Goal: Check status: Check status

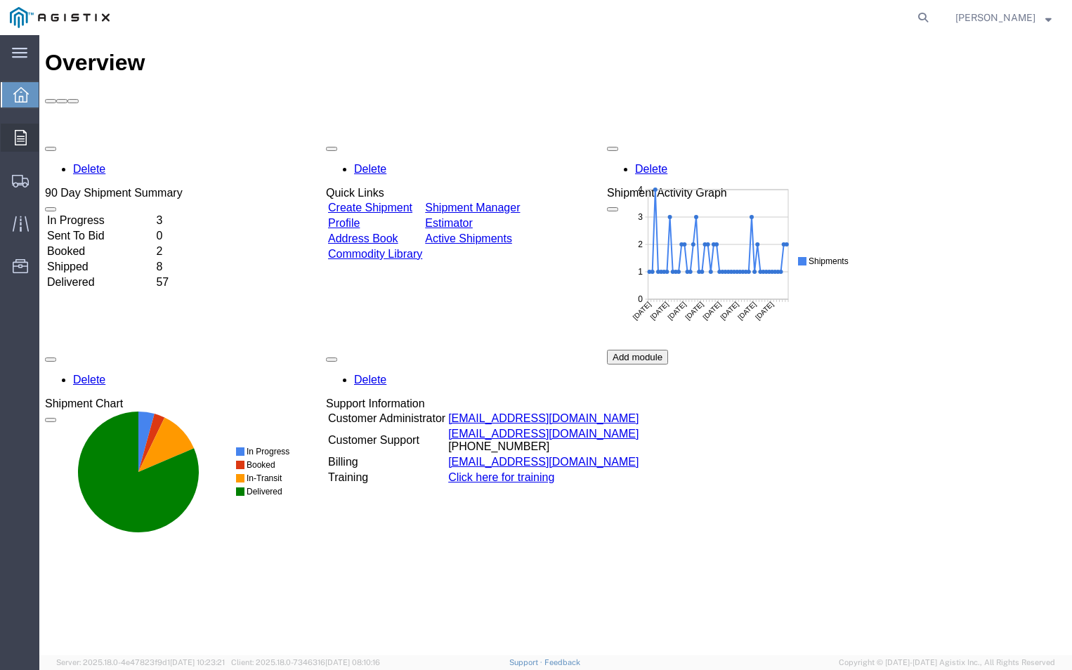
click at [8, 131] on div at bounding box center [20, 138] width 39 height 28
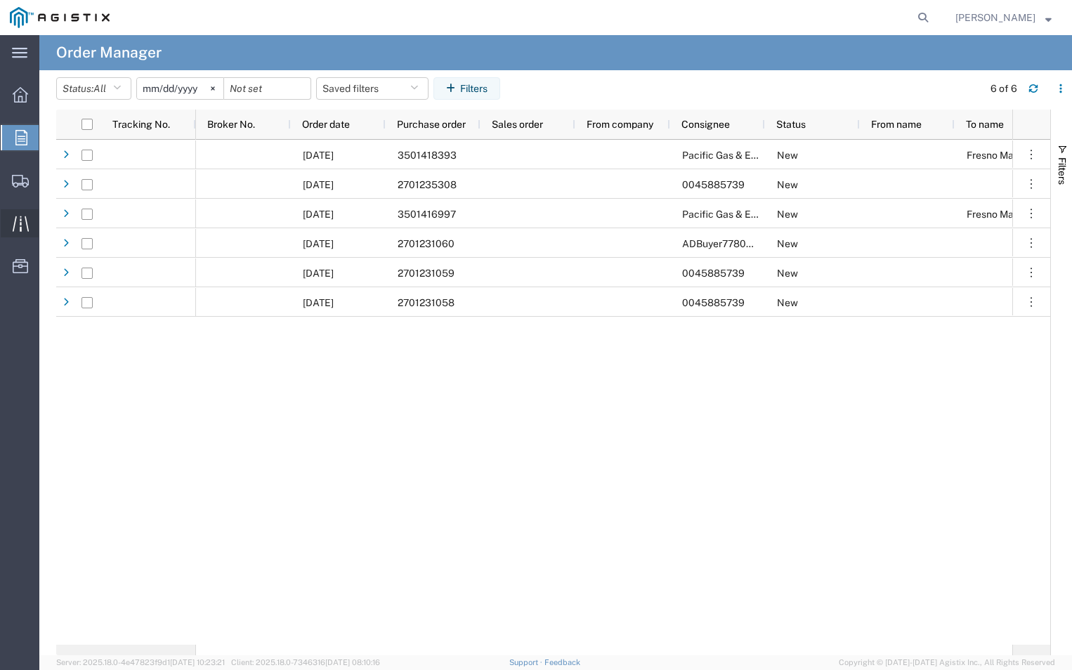
click at [18, 223] on icon at bounding box center [21, 224] width 16 height 16
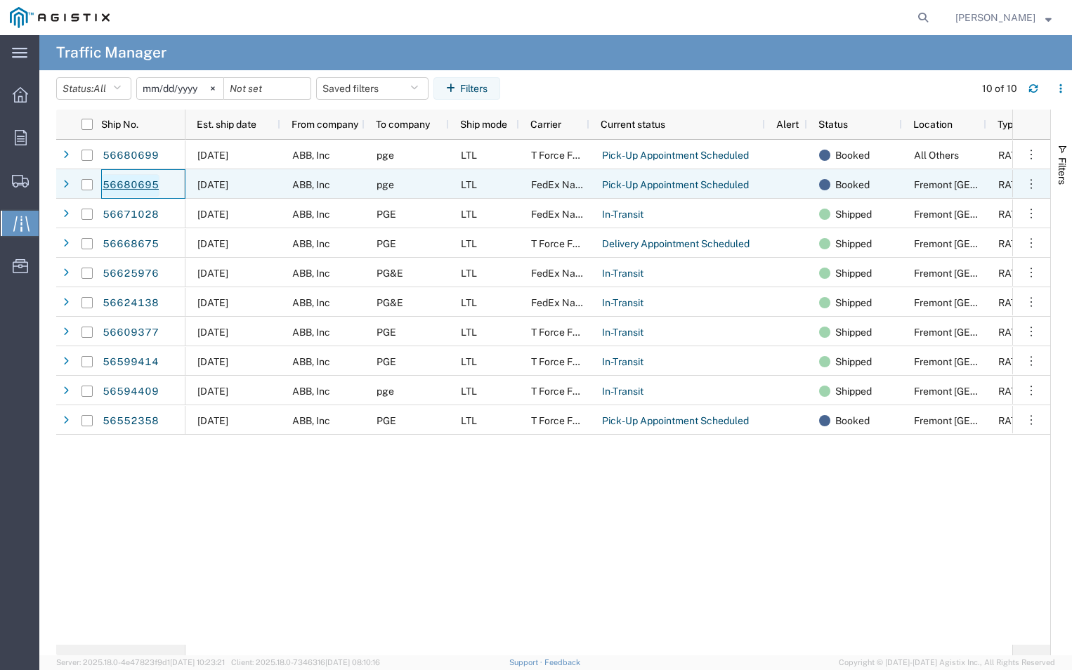
click at [124, 190] on link "56680695" at bounding box center [131, 185] width 58 height 22
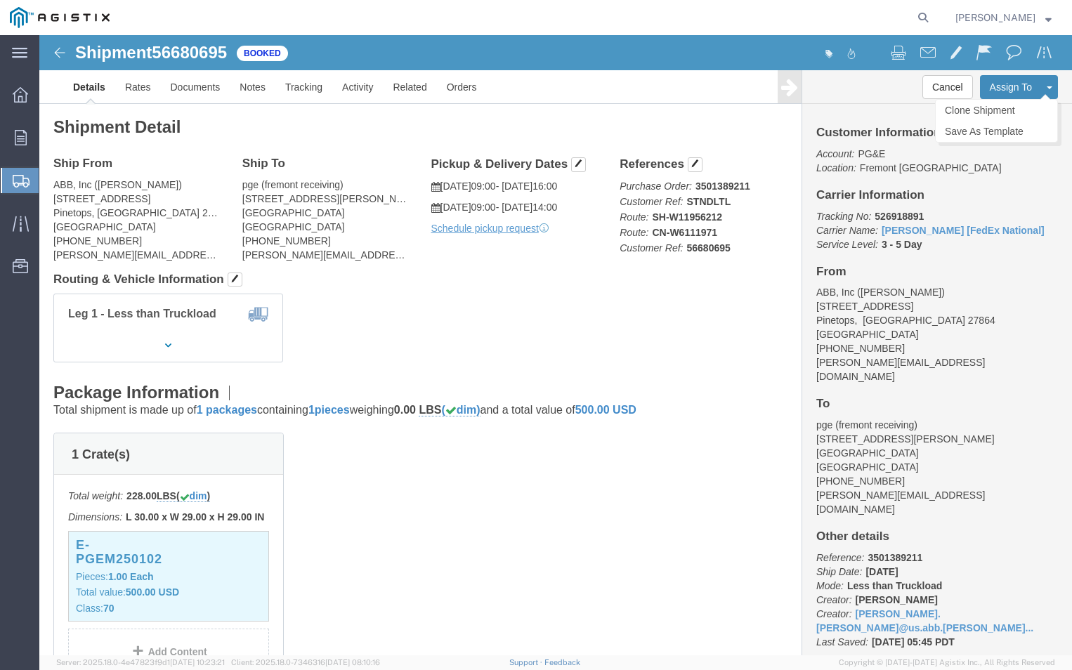
click button "Assign To"
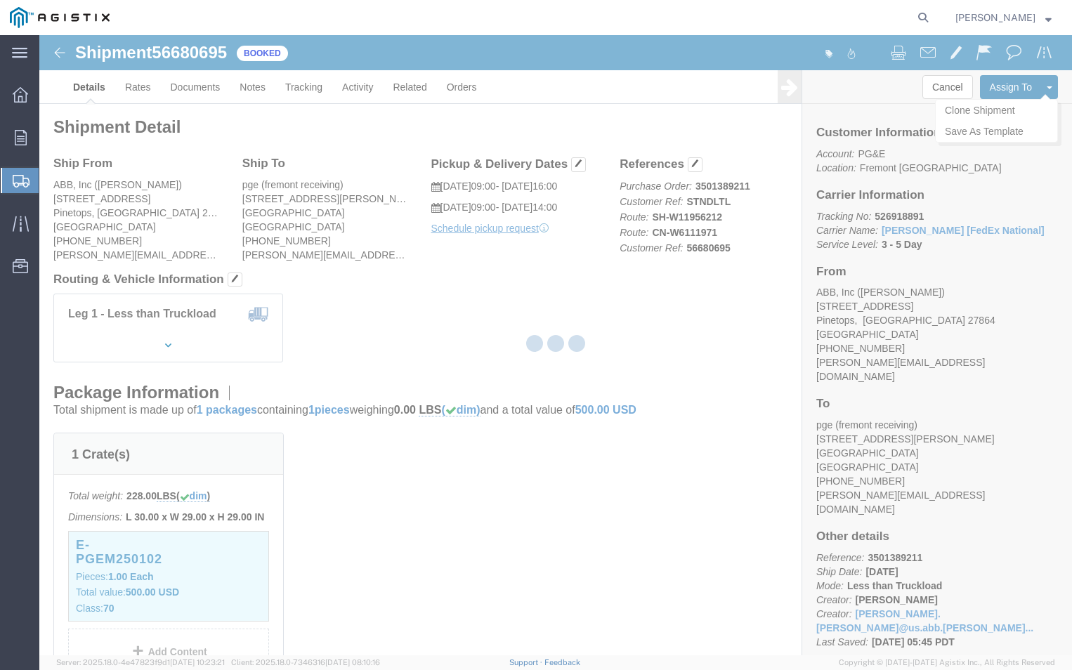
select select
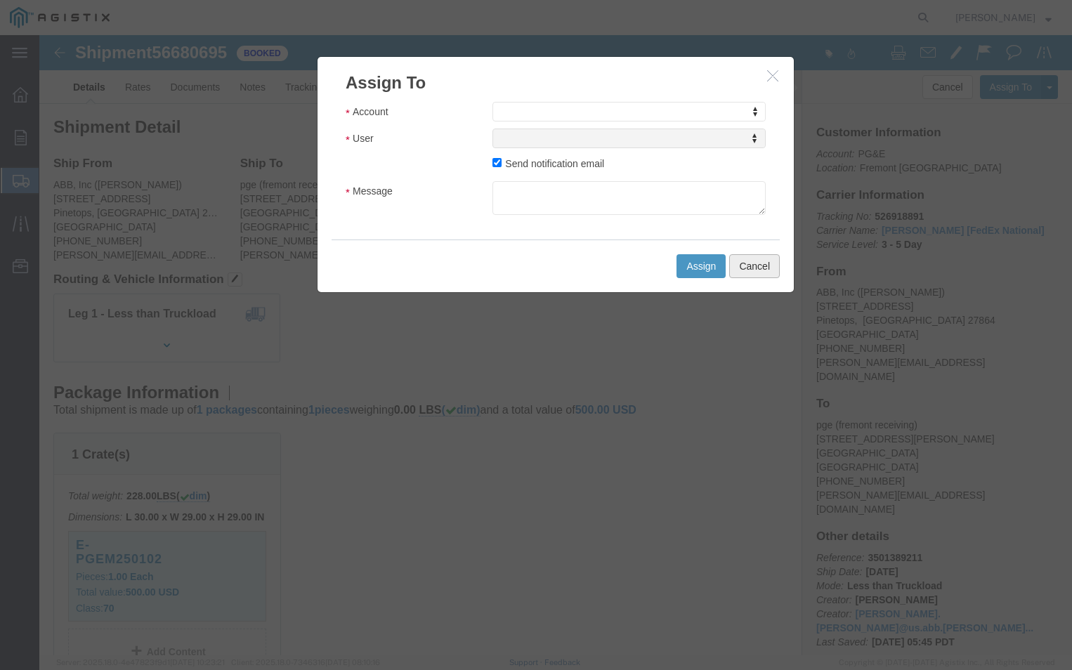
click button "Cancel"
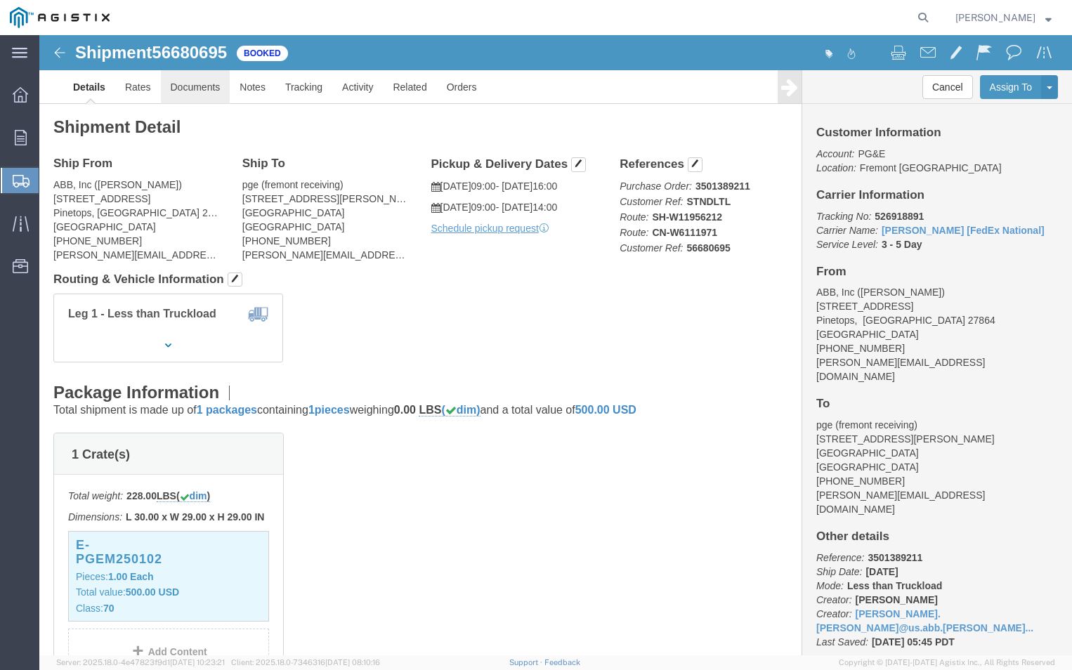
click link "Documents"
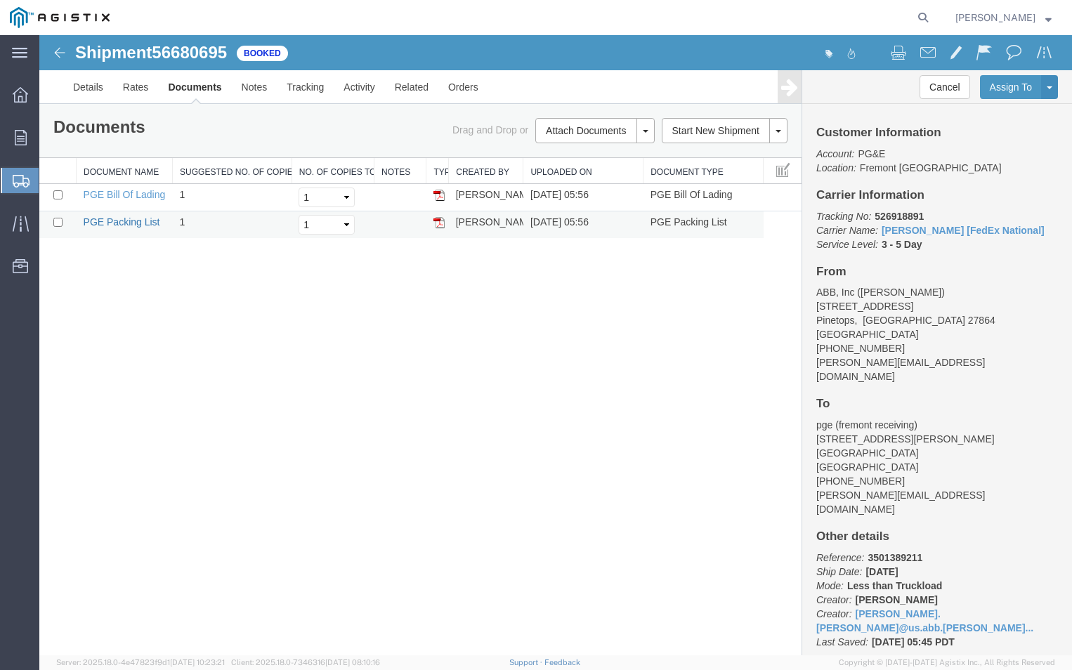
click at [111, 224] on link "PGE Packing List" at bounding box center [122, 221] width 77 height 11
click at [107, 195] on link "PGE Bill Of Lading" at bounding box center [125, 194] width 82 height 11
